Goal: Register for event/course

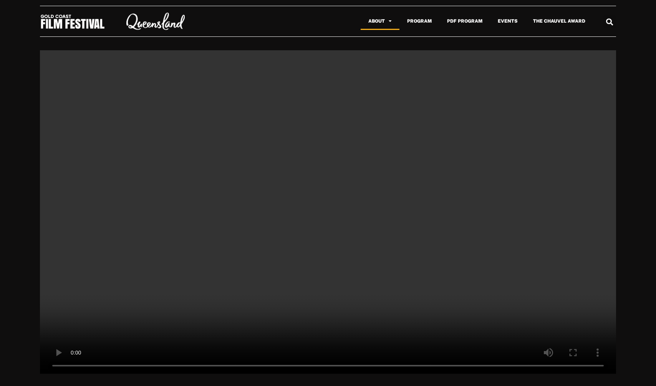
click at [383, 23] on link "About" at bounding box center [379, 21] width 39 height 18
click at [506, 21] on link "Events" at bounding box center [507, 21] width 35 height 18
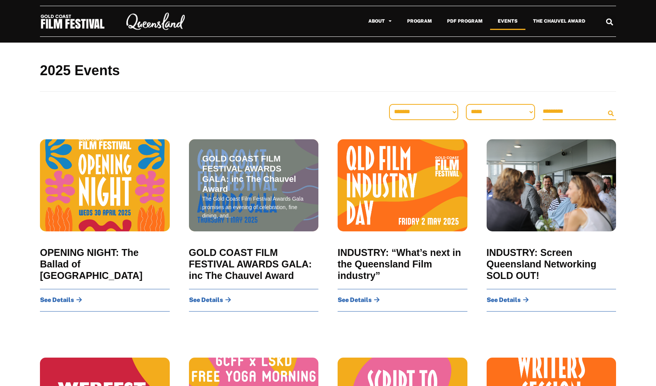
click at [236, 205] on div "The Gold Coast Film Festival Awards Gala promises an evening of celebration, fi…" at bounding box center [253, 207] width 103 height 25
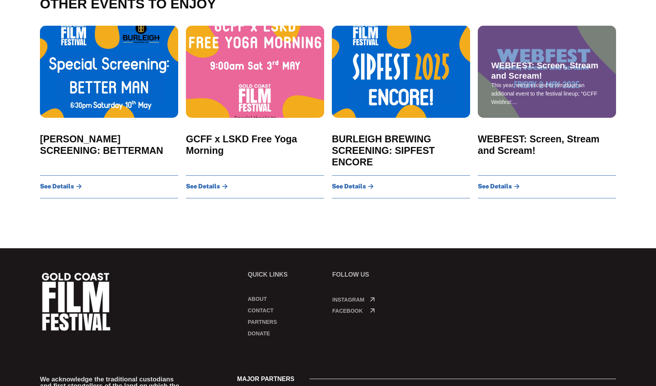
scroll to position [626, 0]
